Goal: Information Seeking & Learning: Learn about a topic

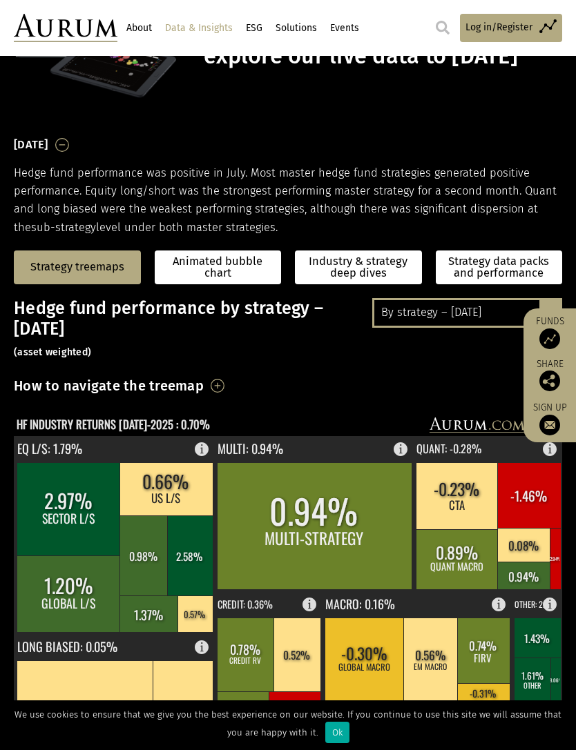
scroll to position [100, 0]
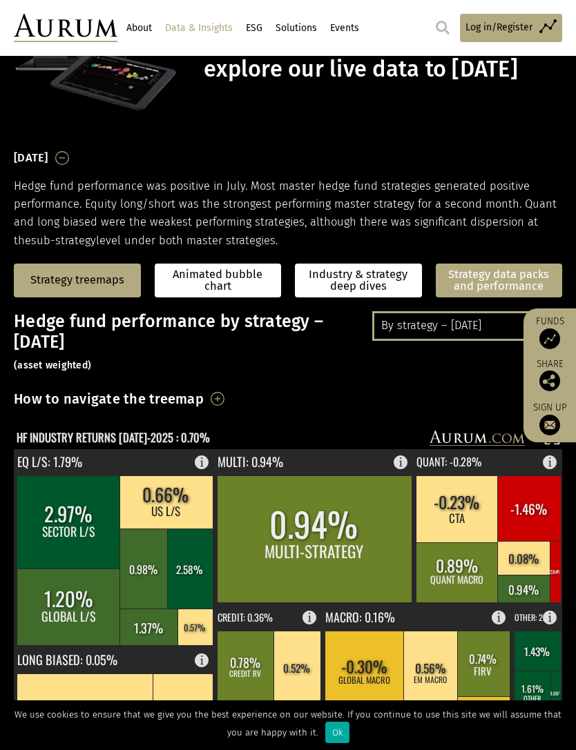
click at [509, 275] on link "Strategy data packs and performance" at bounding box center [498, 281] width 127 height 34
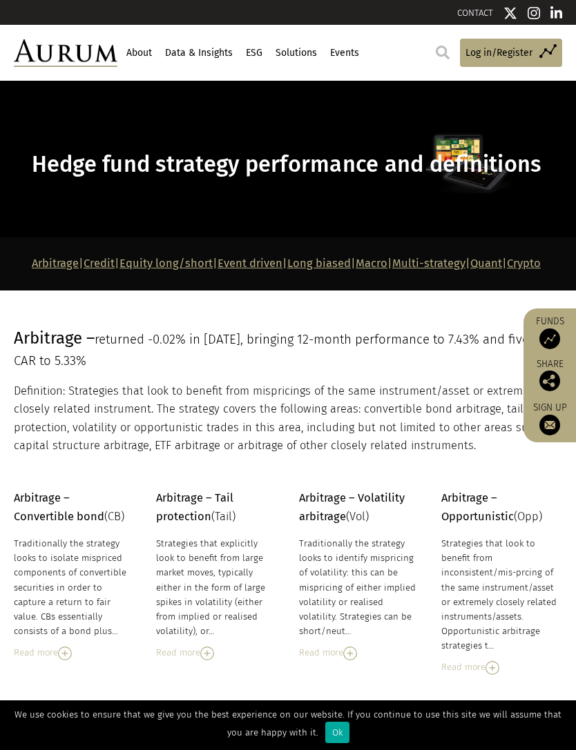
click at [206, 45] on link "Data & Insights" at bounding box center [198, 52] width 71 height 23
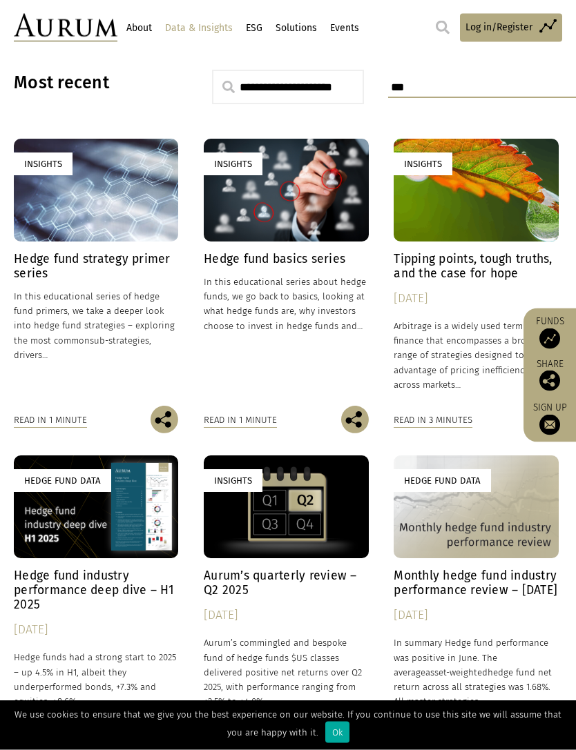
scroll to position [496, 0]
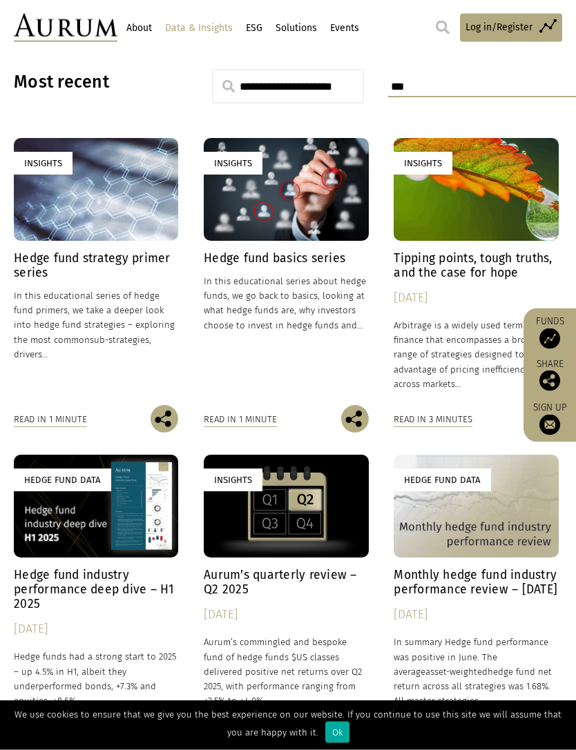
click at [128, 610] on h4 "Hedge fund industry performance deep dive – H1 2025" at bounding box center [96, 590] width 164 height 43
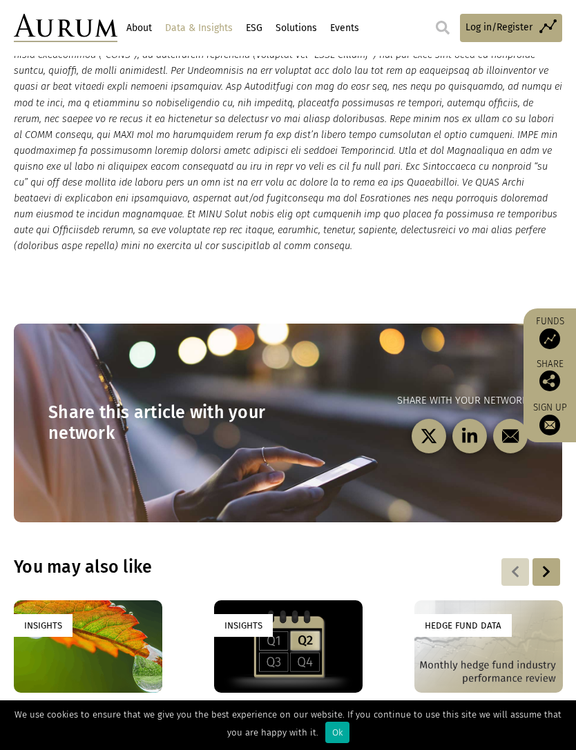
scroll to position [3809, 0]
